Goal: Information Seeking & Learning: Compare options

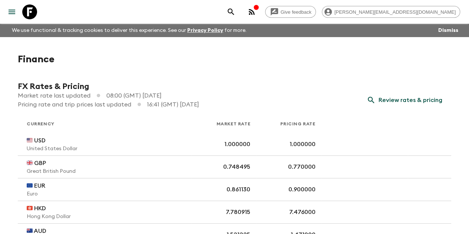
click at [15, 13] on icon "menu" at bounding box center [12, 12] width 7 height 4
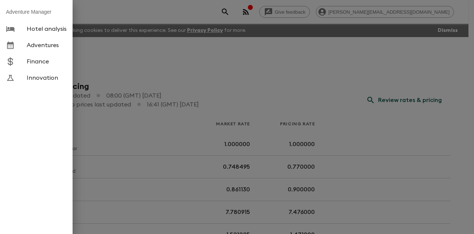
click at [38, 44] on span "Adventures" at bounding box center [47, 44] width 40 height 7
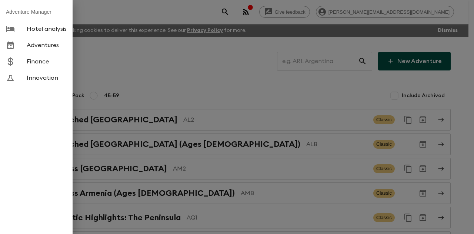
click at [304, 66] on div at bounding box center [237, 117] width 474 height 234
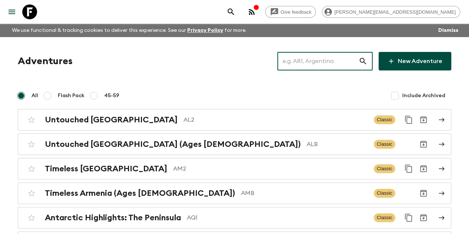
click at [302, 61] on input "text" at bounding box center [317, 61] width 81 height 21
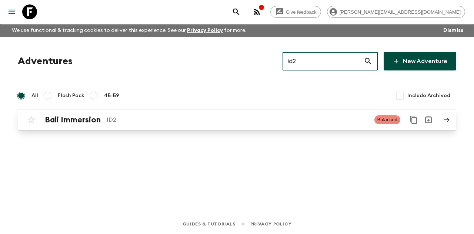
type input "id2"
click at [160, 122] on p "ID2" at bounding box center [238, 119] width 262 height 9
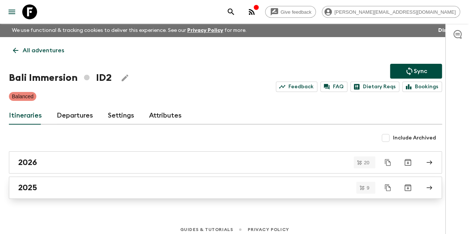
click at [78, 186] on div "2025" at bounding box center [218, 188] width 400 height 10
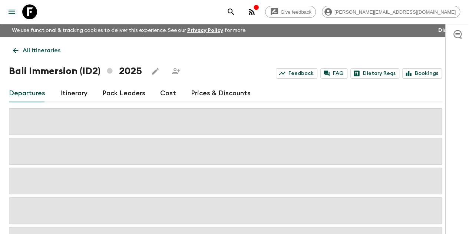
click at [170, 93] on link "Cost" at bounding box center [168, 93] width 16 height 18
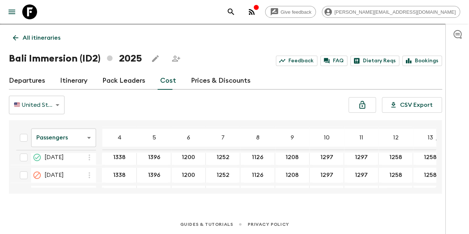
scroll to position [630, 0]
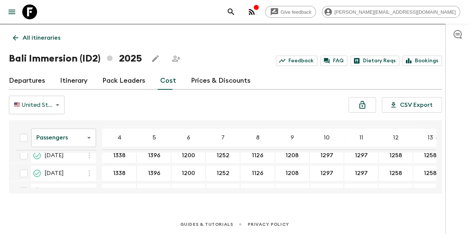
click at [47, 39] on p "All itineraries" at bounding box center [42, 37] width 38 height 9
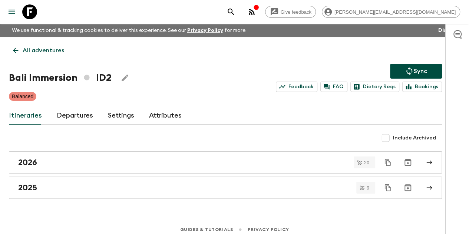
click at [36, 51] on p "All adventures" at bounding box center [43, 50] width 41 height 9
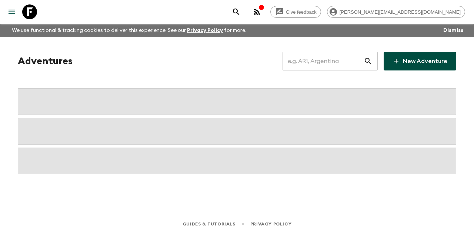
click at [320, 63] on input "text" at bounding box center [323, 61] width 81 height 21
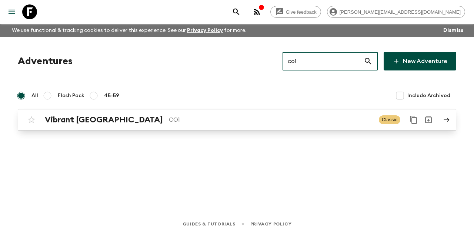
type input "co1"
click at [169, 123] on p "CO1" at bounding box center [271, 119] width 204 height 9
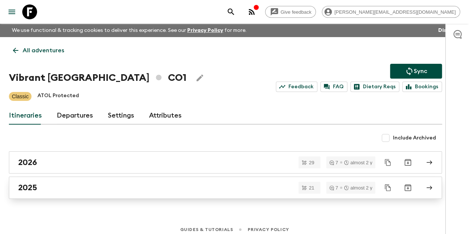
click at [64, 187] on div "2025" at bounding box center [218, 188] width 400 height 10
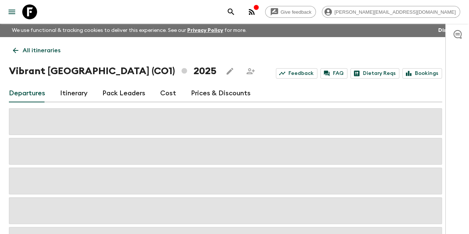
click at [173, 92] on link "Cost" at bounding box center [168, 93] width 16 height 18
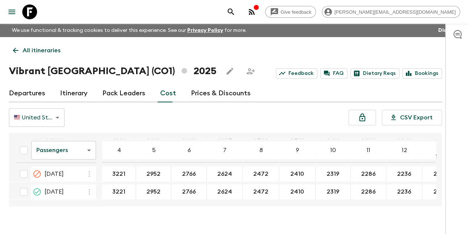
scroll to position [519, 0]
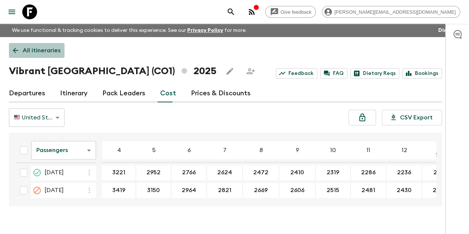
click at [35, 53] on p "All itineraries" at bounding box center [42, 50] width 38 height 9
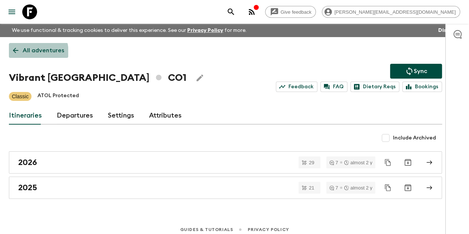
click at [35, 53] on p "All adventures" at bounding box center [43, 50] width 41 height 9
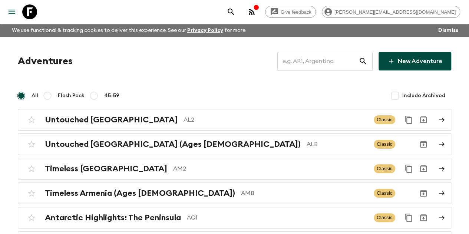
click at [293, 62] on input "text" at bounding box center [317, 61] width 81 height 21
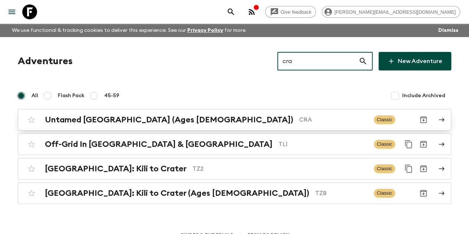
type input "cra"
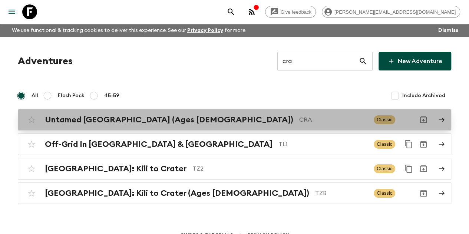
click at [299, 121] on p "CRA" at bounding box center [333, 119] width 69 height 9
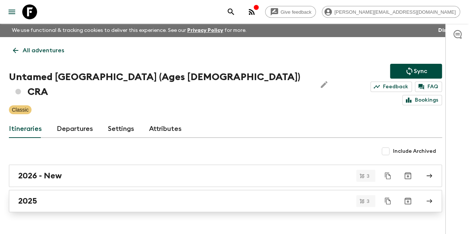
click at [74, 196] on div "2025" at bounding box center [218, 201] width 400 height 10
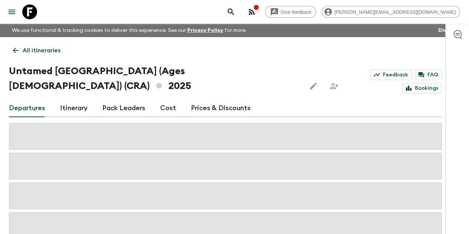
click at [215, 99] on link "Prices & Discounts" at bounding box center [221, 108] width 60 height 18
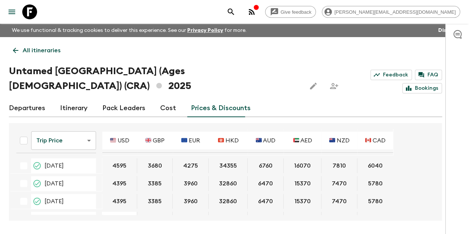
click at [174, 99] on link "Cost" at bounding box center [168, 108] width 16 height 18
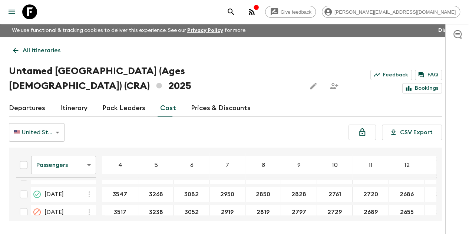
scroll to position [60, 0]
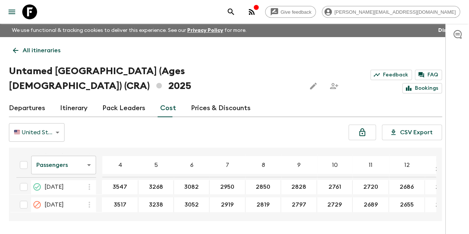
click at [39, 53] on p "All itineraries" at bounding box center [42, 50] width 38 height 9
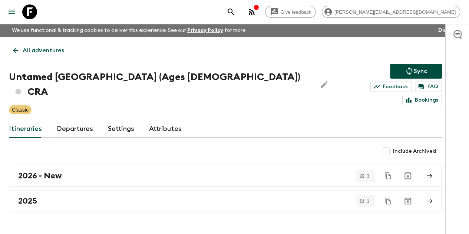
click at [58, 49] on p "All adventures" at bounding box center [43, 50] width 41 height 9
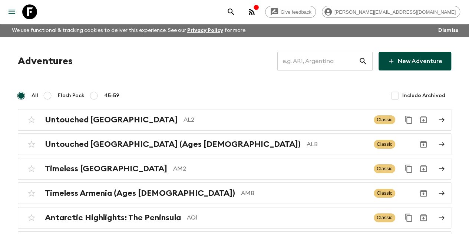
click at [328, 61] on input "text" at bounding box center [317, 61] width 81 height 21
click at [309, 66] on input "text" at bounding box center [317, 61] width 81 height 21
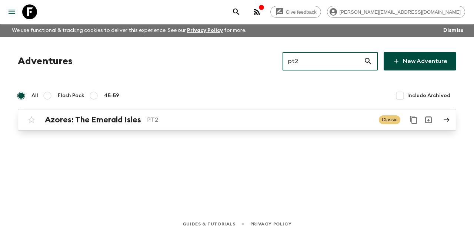
type input "pt2"
click at [224, 124] on div "Azores: The Emerald Isles PT2" at bounding box center [209, 120] width 328 height 10
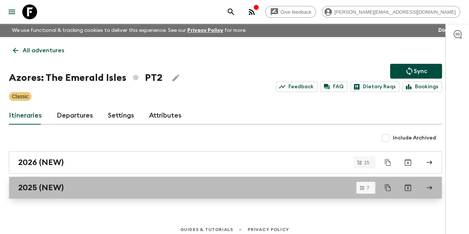
click at [138, 186] on div "2025 (NEW)" at bounding box center [218, 188] width 400 height 10
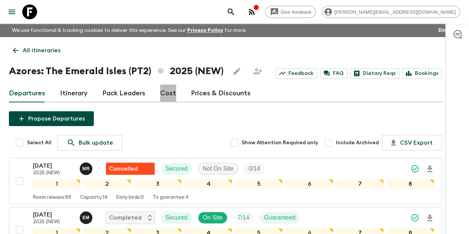
click at [169, 94] on link "Cost" at bounding box center [168, 93] width 16 height 18
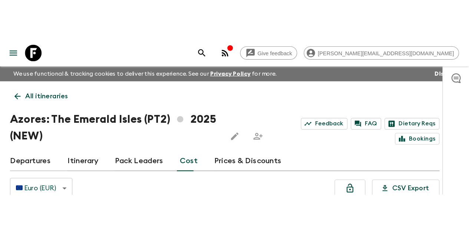
scroll to position [169, 0]
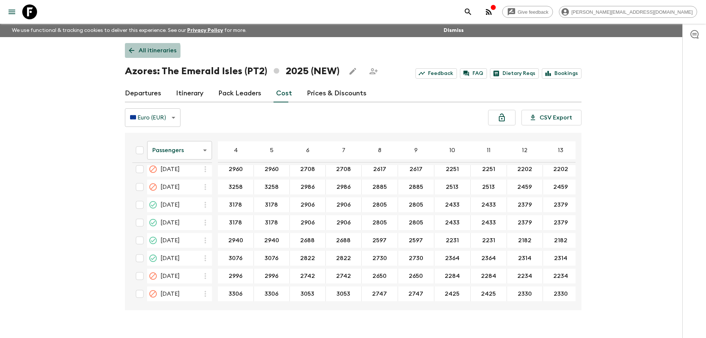
click at [144, 51] on p "All itineraries" at bounding box center [158, 50] width 38 height 9
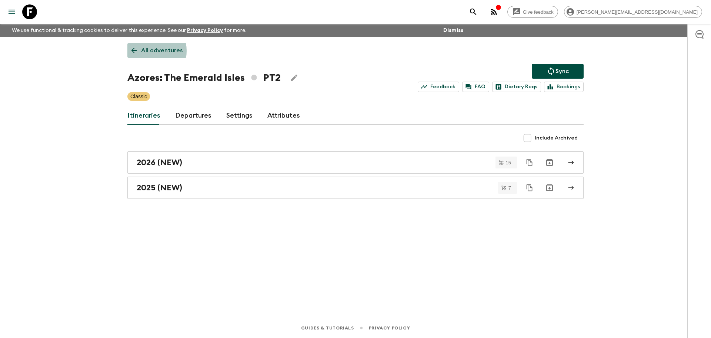
click at [144, 51] on p "All adventures" at bounding box center [161, 50] width 41 height 9
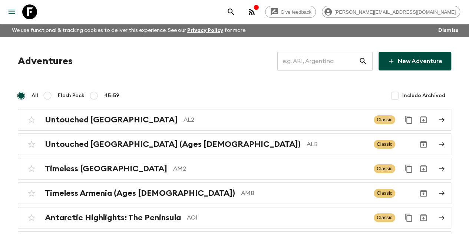
click at [298, 56] on input "text" at bounding box center [317, 61] width 81 height 21
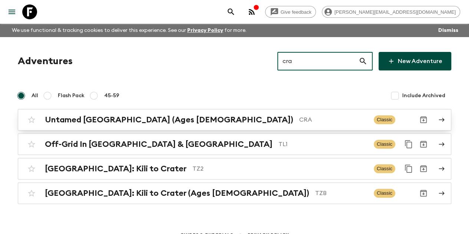
type input "cra"
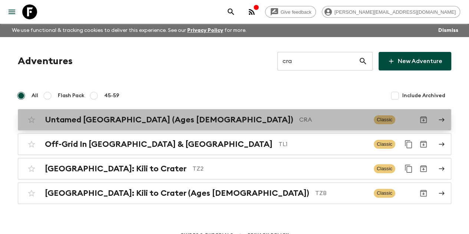
click at [299, 117] on p "CRA" at bounding box center [333, 119] width 69 height 9
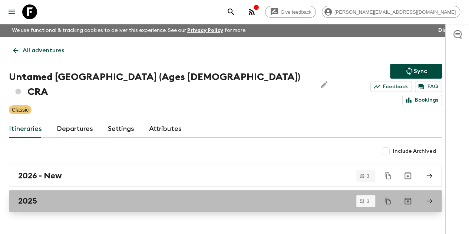
click at [53, 196] on div "2025" at bounding box center [218, 201] width 400 height 10
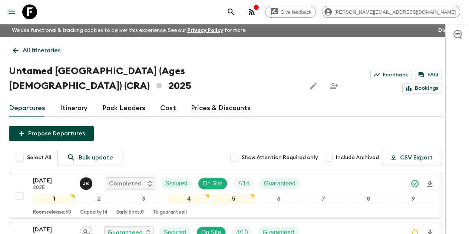
click at [36, 51] on p "All itineraries" at bounding box center [42, 50] width 38 height 9
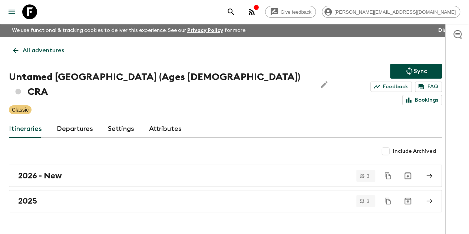
click at [49, 49] on p "All adventures" at bounding box center [43, 50] width 41 height 9
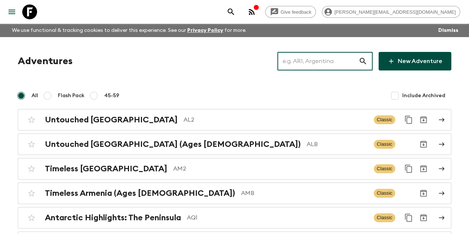
click at [346, 63] on input "text" at bounding box center [317, 61] width 81 height 21
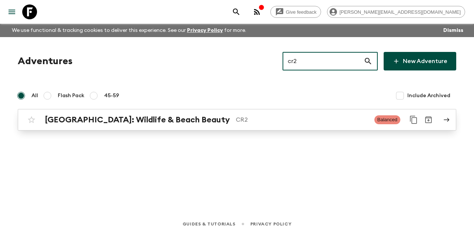
type input "cr2"
click at [225, 125] on div "[GEOGRAPHIC_DATA]: Wildlife & Beach Beauty CR2 Balanced" at bounding box center [222, 119] width 397 height 15
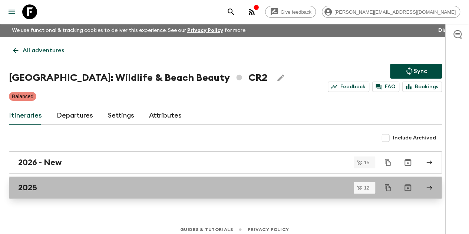
click at [79, 186] on div "2025" at bounding box center [218, 188] width 400 height 10
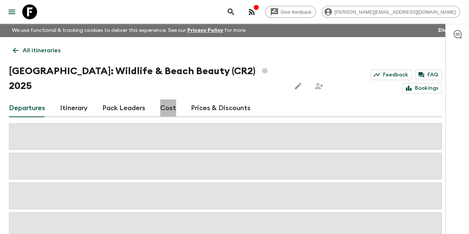
click at [173, 99] on link "Cost" at bounding box center [168, 108] width 16 height 18
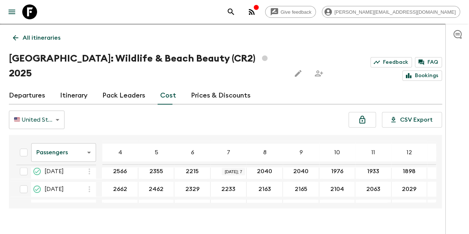
scroll to position [445, 0]
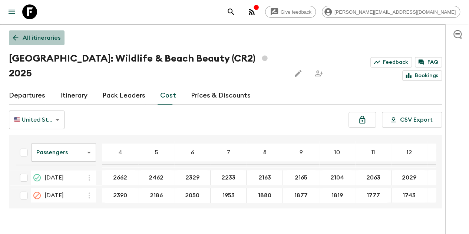
click at [53, 35] on p "All itineraries" at bounding box center [42, 37] width 38 height 9
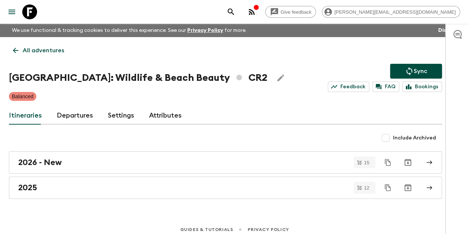
click at [52, 49] on p "All adventures" at bounding box center [43, 50] width 41 height 9
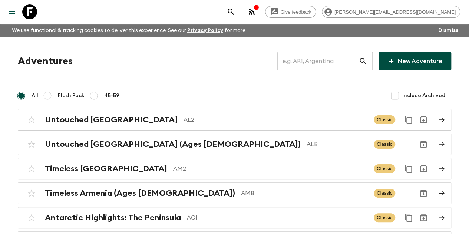
click at [313, 63] on input "text" at bounding box center [317, 61] width 81 height 21
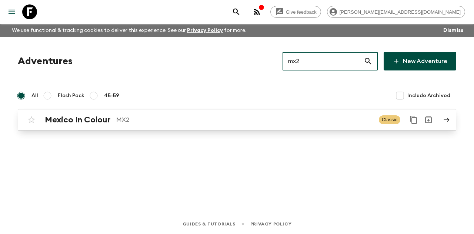
type input "mx2"
click at [196, 120] on p "MX2" at bounding box center [244, 119] width 257 height 9
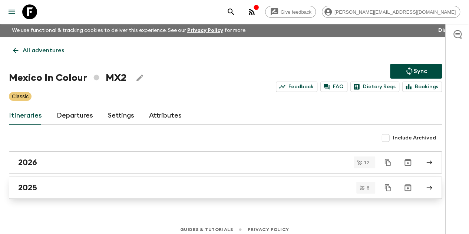
click at [107, 187] on div "2025" at bounding box center [218, 188] width 400 height 10
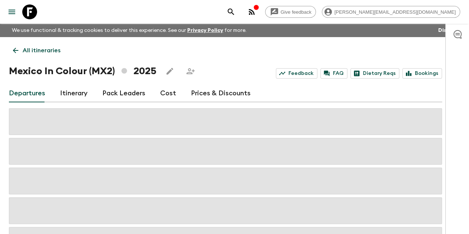
click at [175, 97] on link "Cost" at bounding box center [168, 93] width 16 height 18
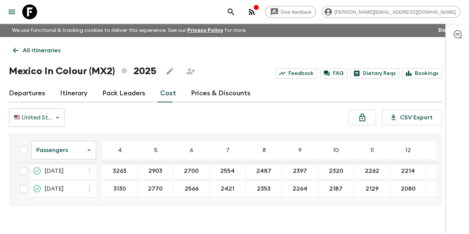
scroll to position [148, 0]
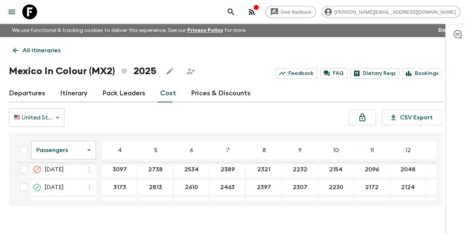
click at [37, 49] on p "All itineraries" at bounding box center [42, 50] width 38 height 9
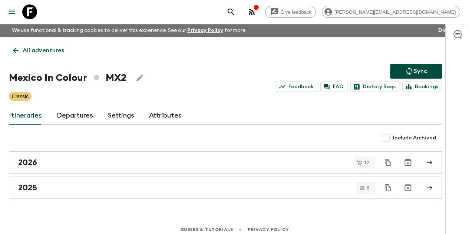
click at [42, 51] on p "All adventures" at bounding box center [43, 50] width 41 height 9
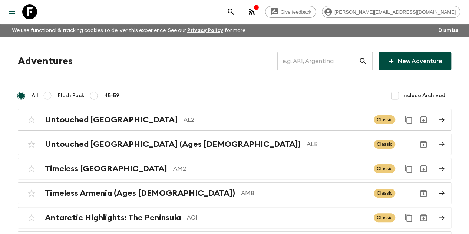
click at [311, 63] on input "text" at bounding box center [317, 61] width 81 height 21
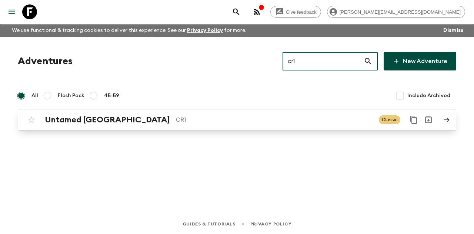
type input "cr1"
click at [176, 121] on p "CR1" at bounding box center [274, 119] width 197 height 9
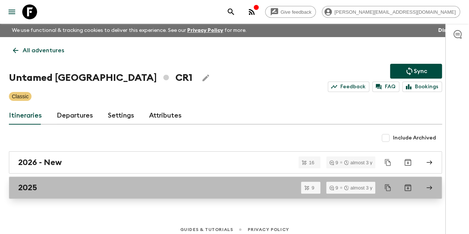
click at [73, 183] on div "2025" at bounding box center [218, 188] width 400 height 10
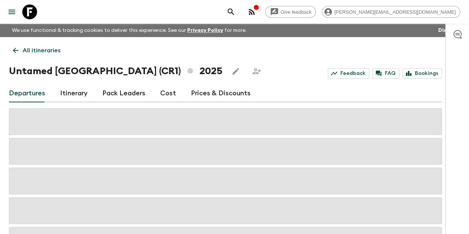
click at [175, 96] on link "Cost" at bounding box center [168, 93] width 16 height 18
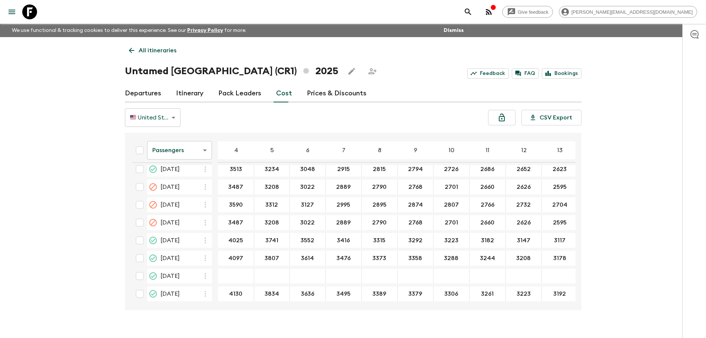
scroll to position [525, 0]
